Goal: Information Seeking & Learning: Learn about a topic

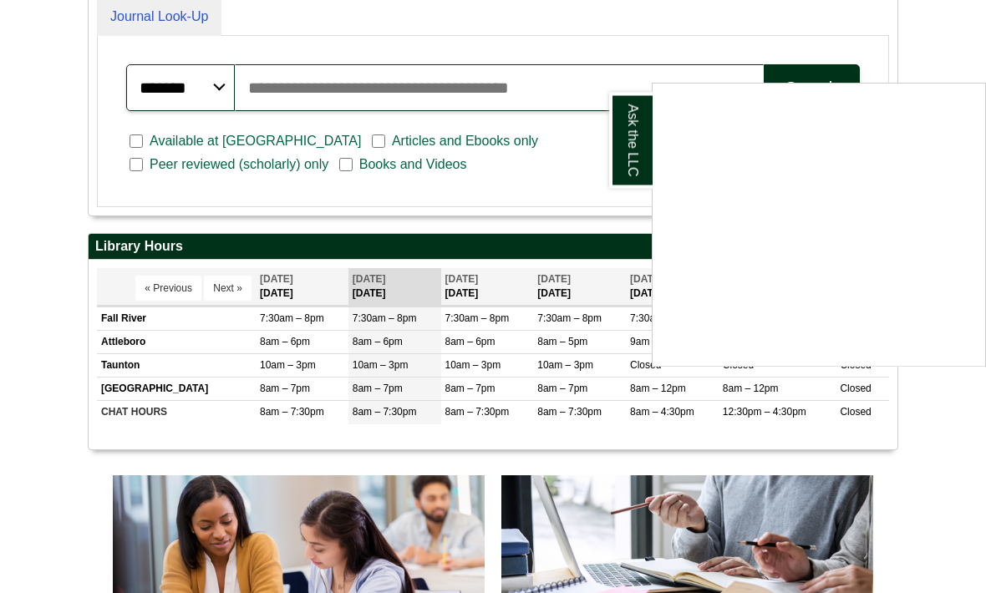
scroll to position [477, 0]
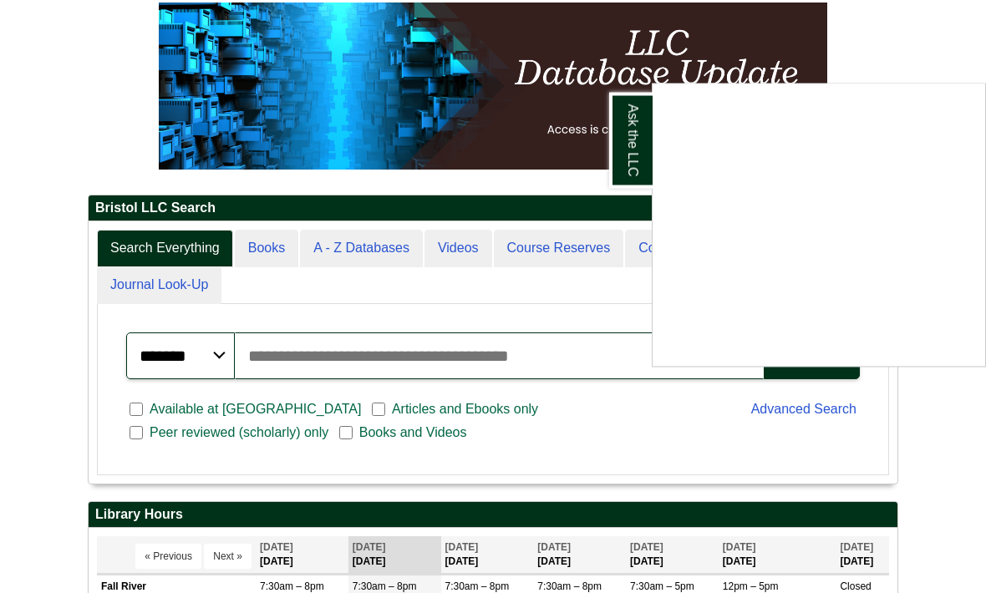
click at [919, 39] on div "Ask the LLC" at bounding box center [493, 296] width 986 height 593
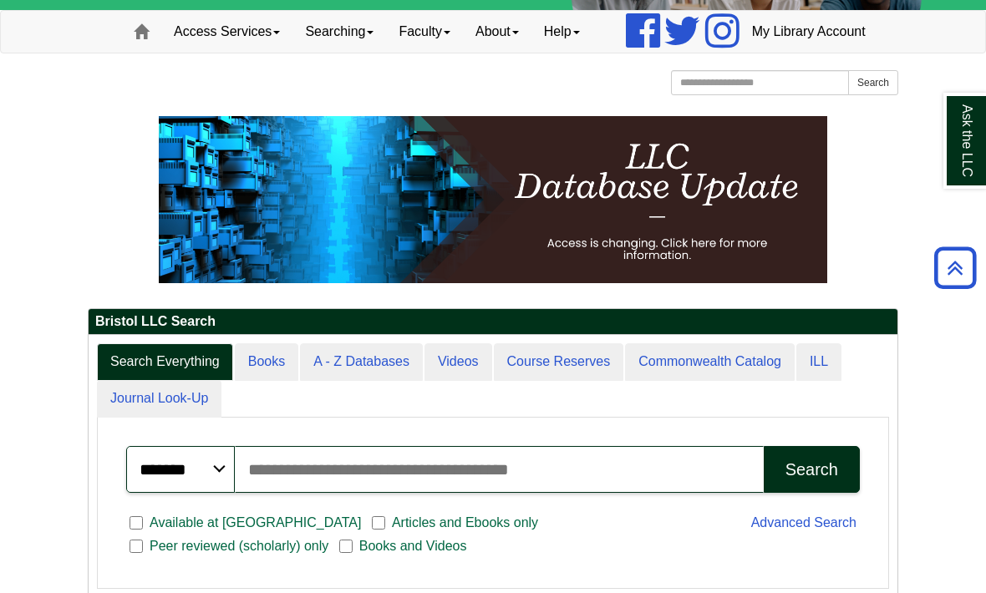
scroll to position [0, 0]
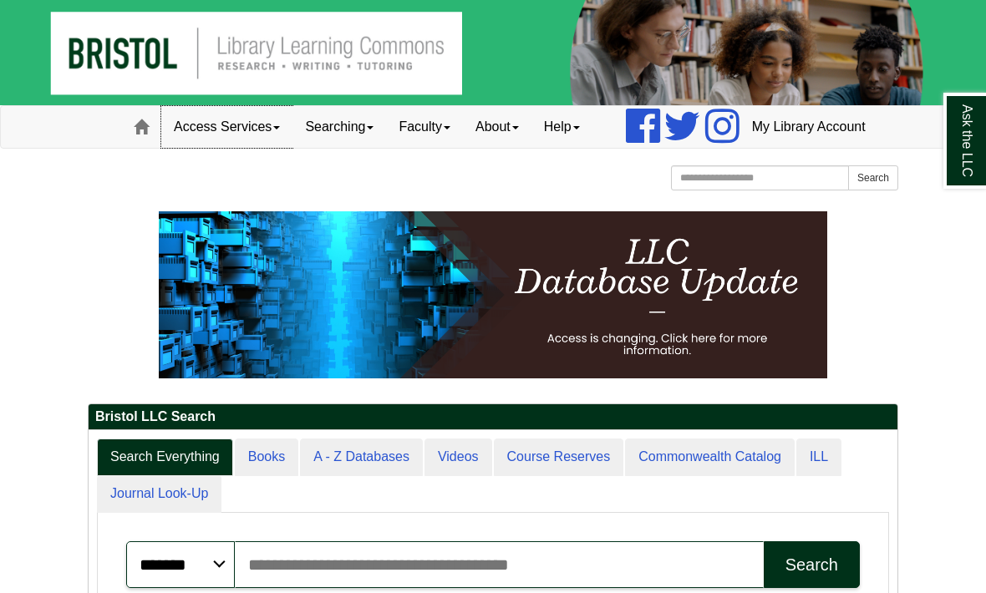
click at [181, 148] on link "Access Services" at bounding box center [226, 127] width 131 height 42
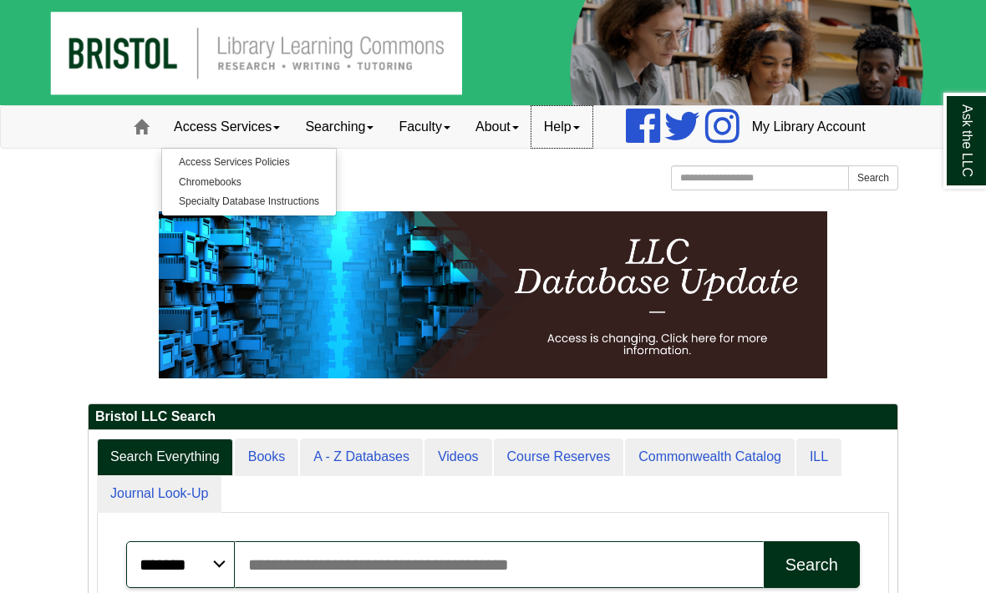
click at [532, 148] on link "Help" at bounding box center [562, 127] width 61 height 42
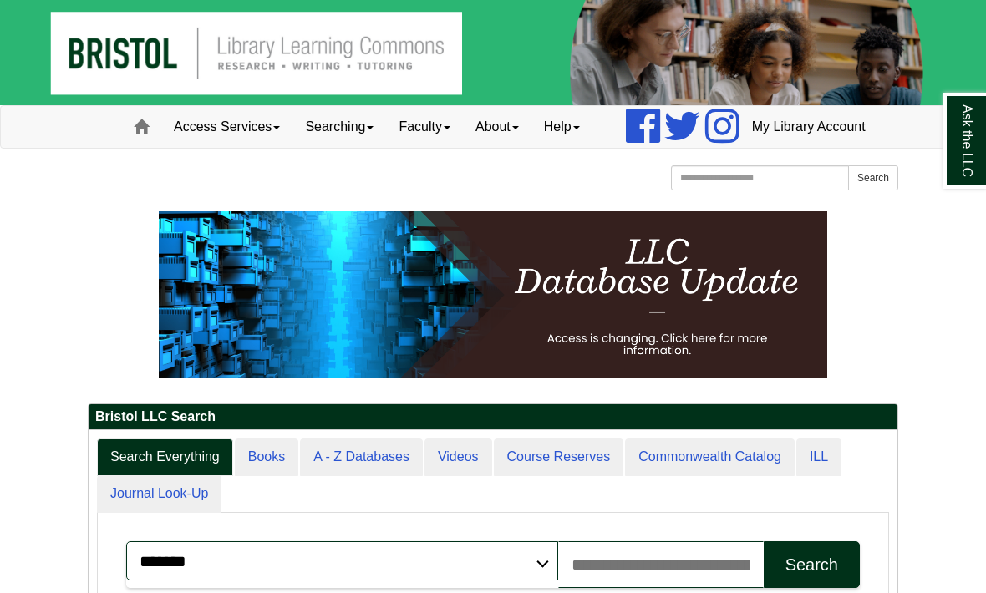
scroll to position [64, 182]
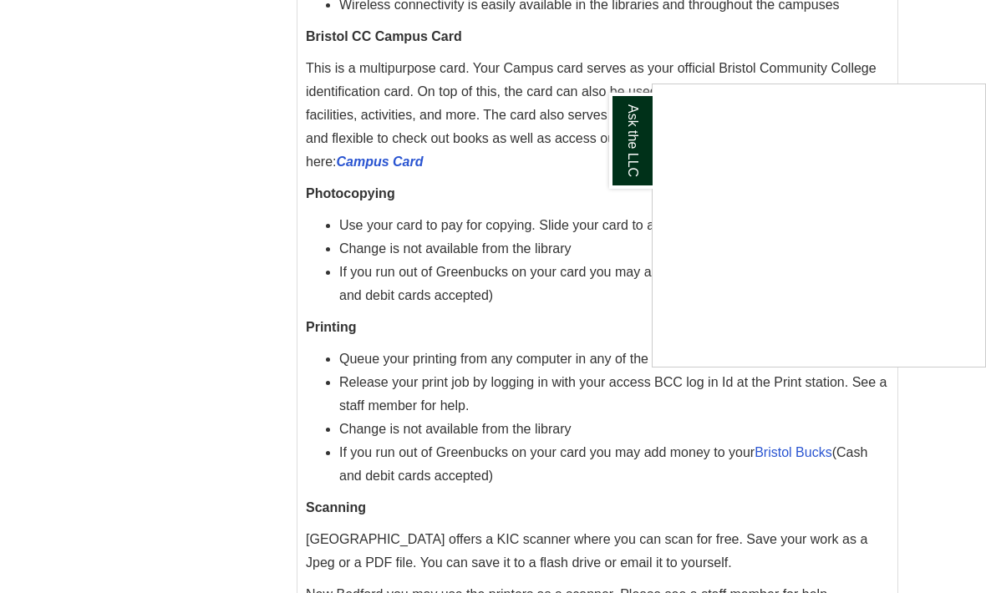
scroll to position [1287, 0]
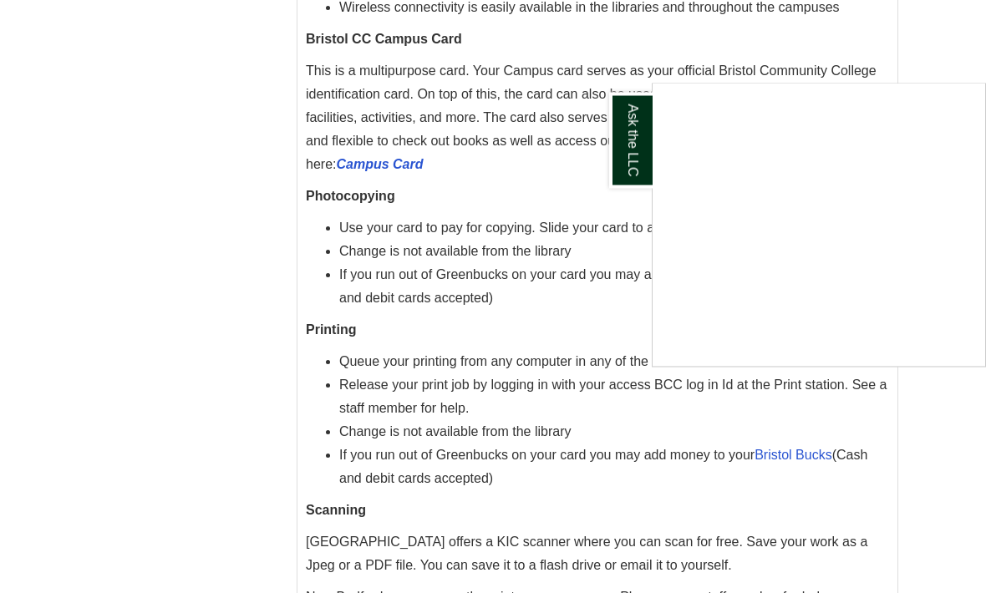
click at [826, 531] on div "Ask the LLC" at bounding box center [493, 296] width 986 height 593
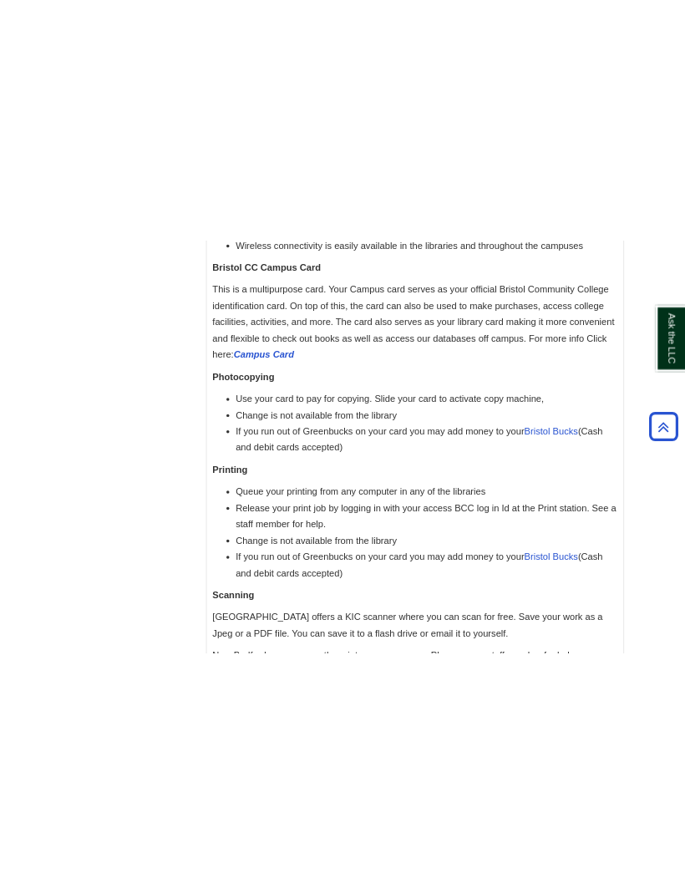
scroll to position [1431, 0]
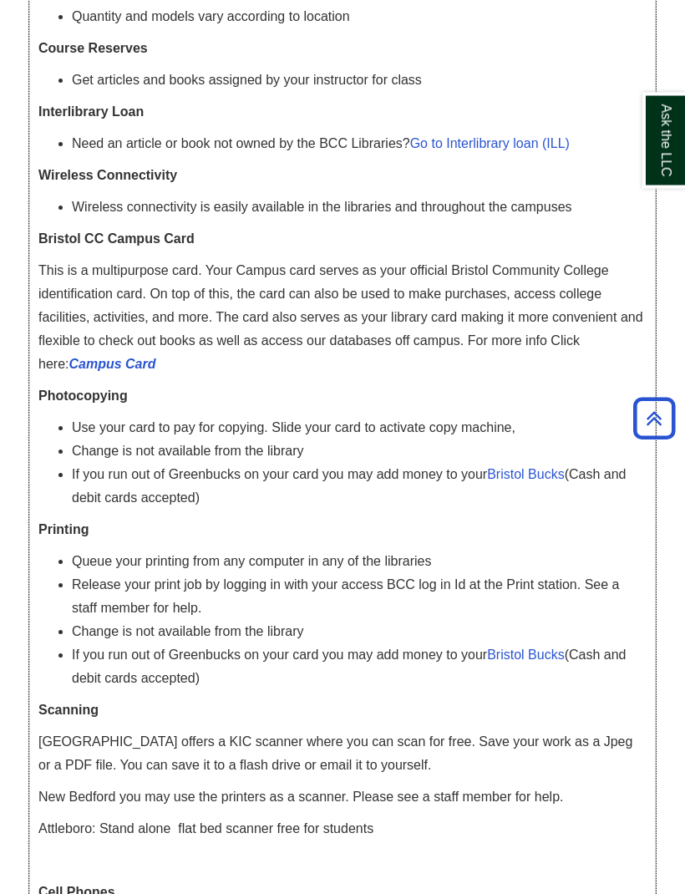
click at [216, 593] on p "Cell Phones" at bounding box center [342, 893] width 609 height 23
